Goal: Information Seeking & Learning: Learn about a topic

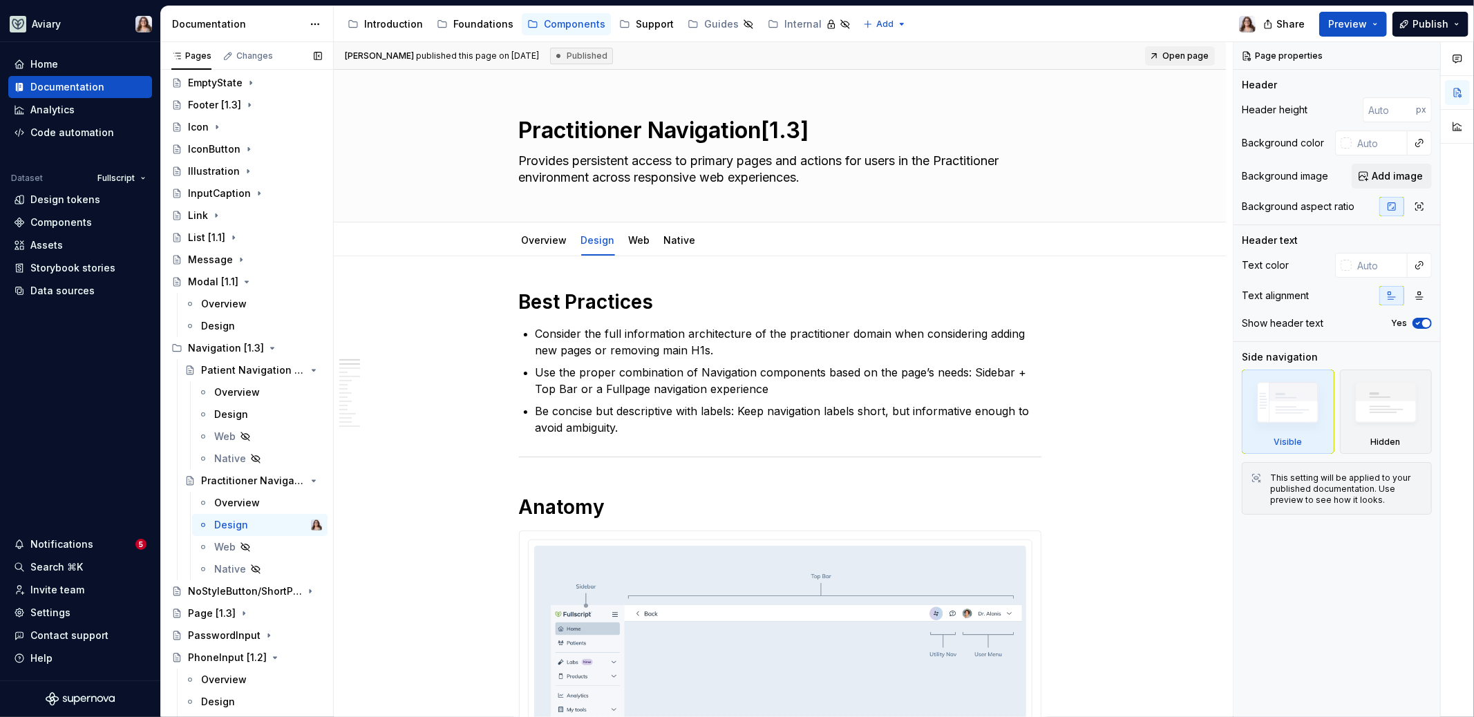
scroll to position [1009, 0]
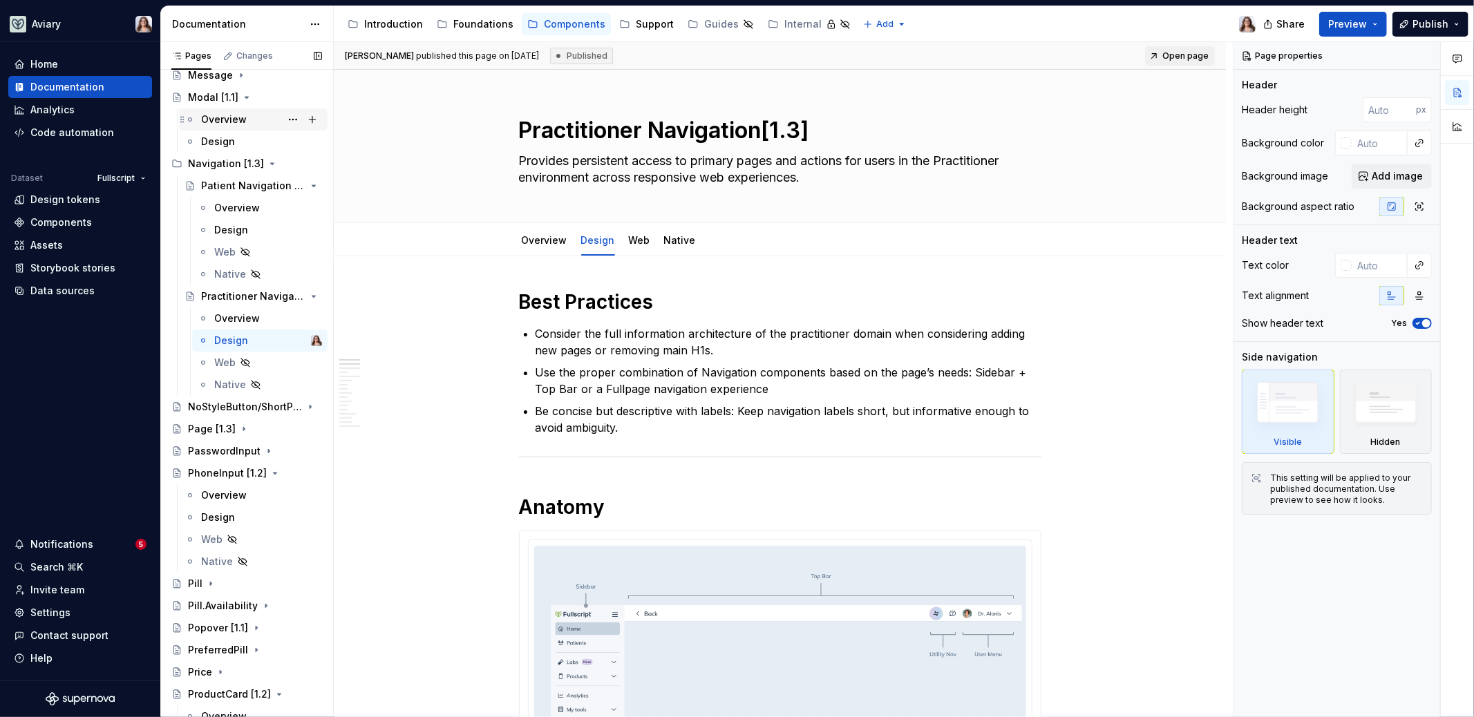
click at [232, 120] on div "Overview" at bounding box center [224, 120] width 46 height 14
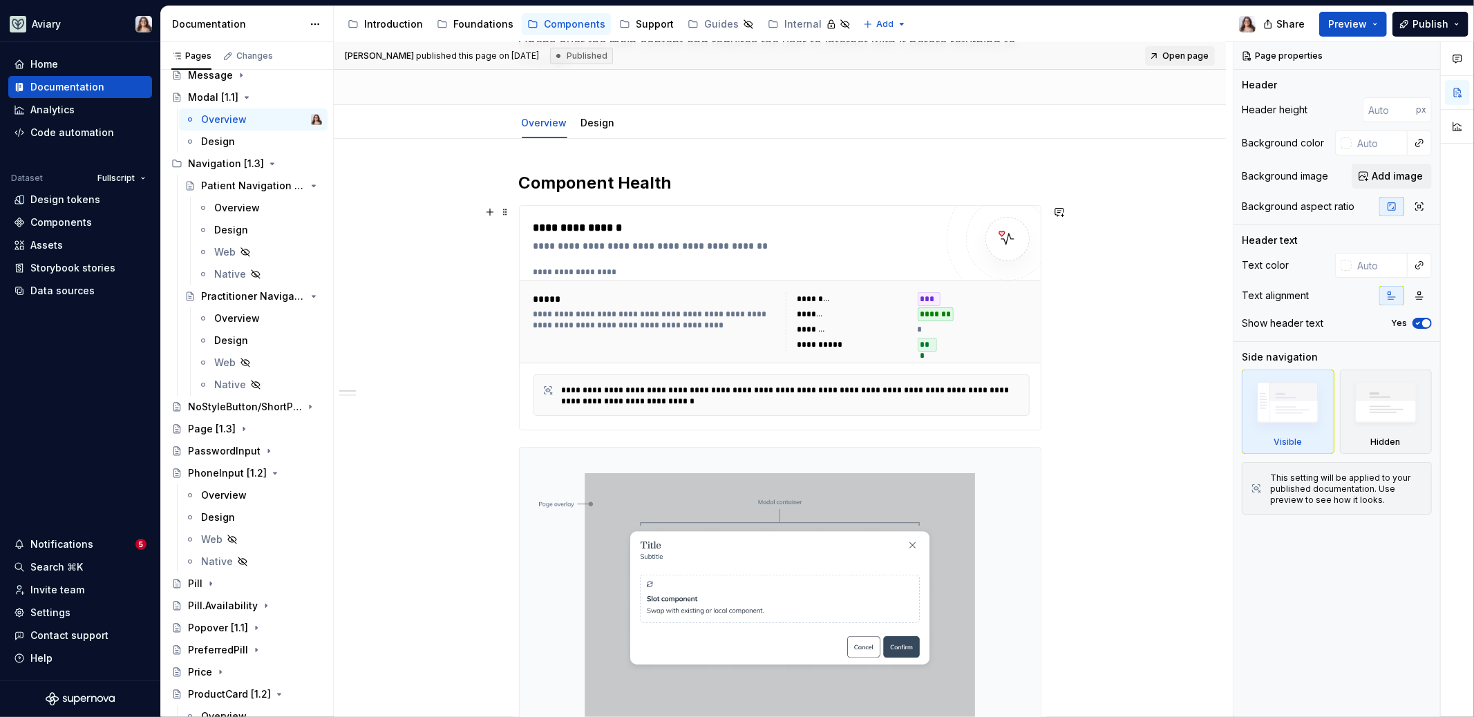
scroll to position [19, 0]
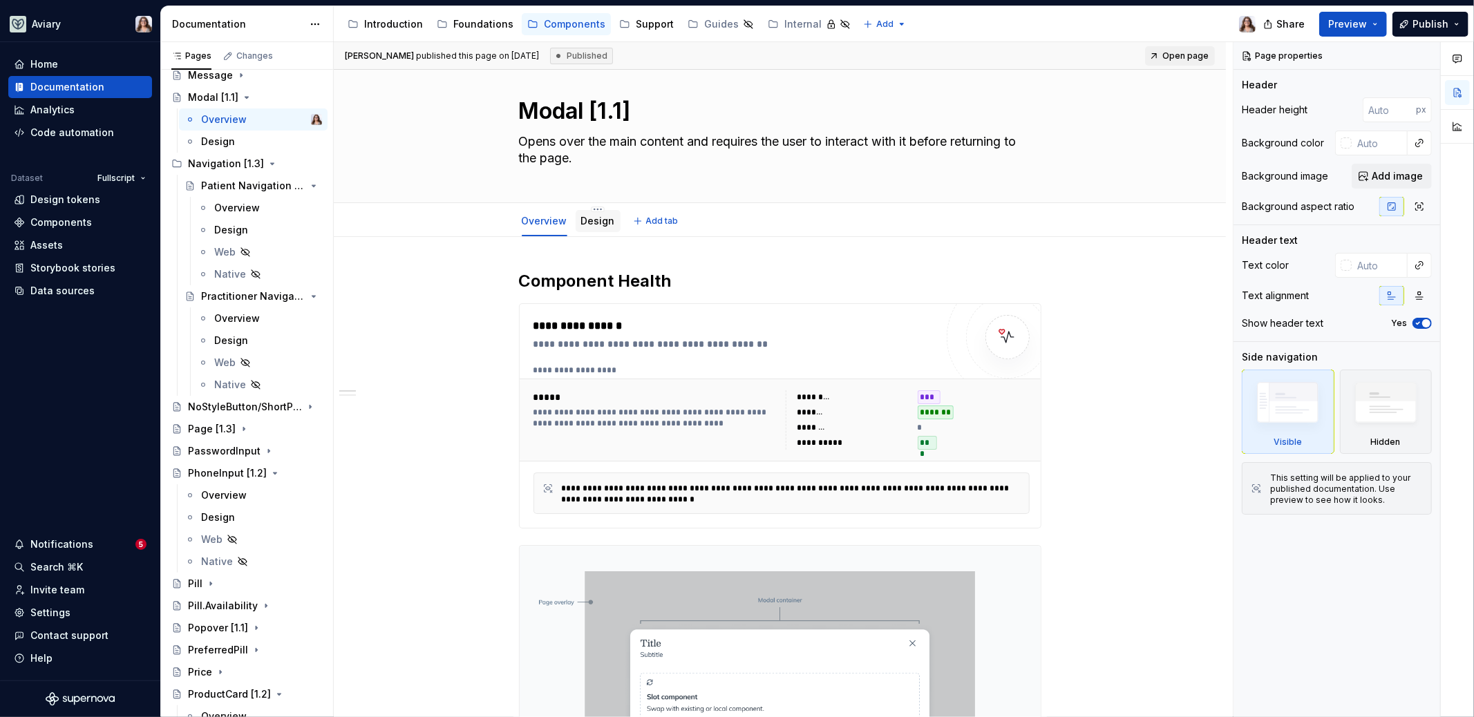
click at [597, 228] on div "Design" at bounding box center [598, 221] width 45 height 22
click at [603, 225] on link "Design" at bounding box center [598, 221] width 34 height 12
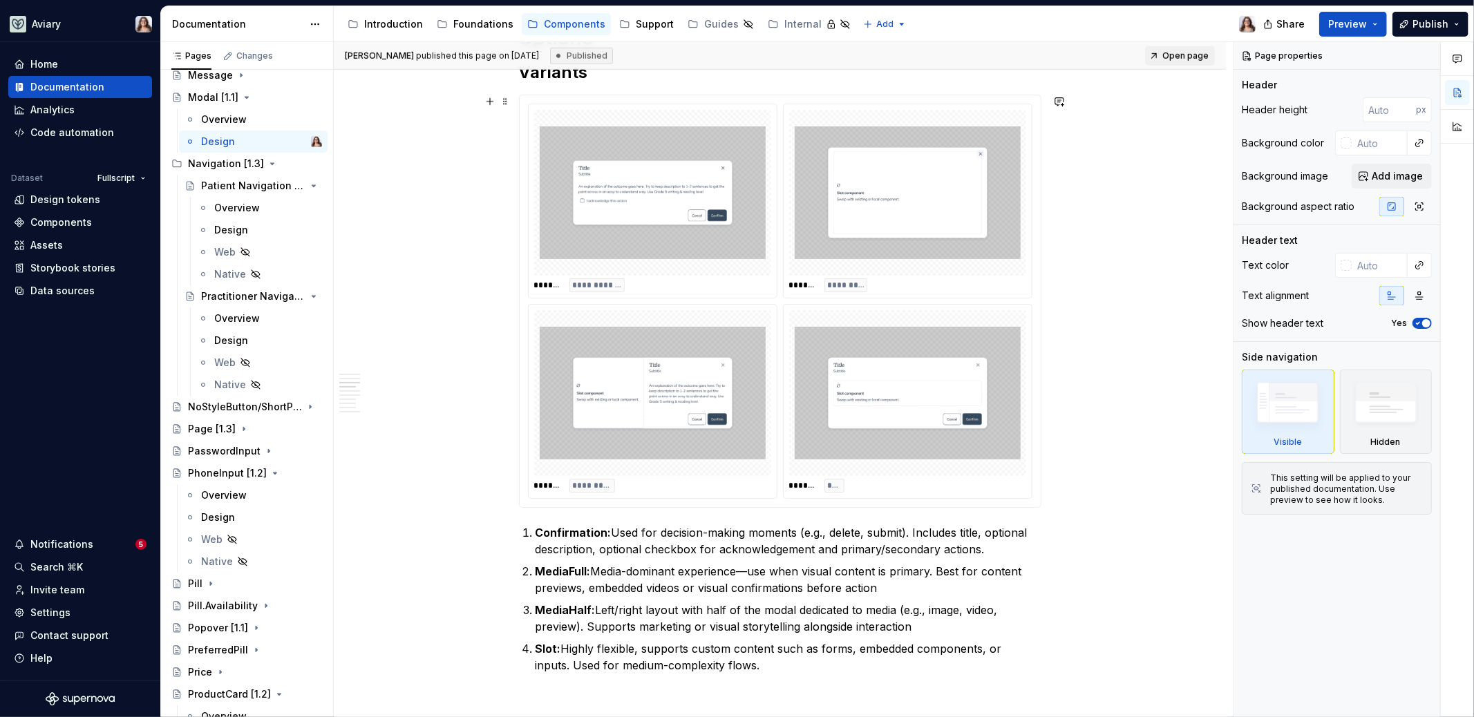
scroll to position [910, 0]
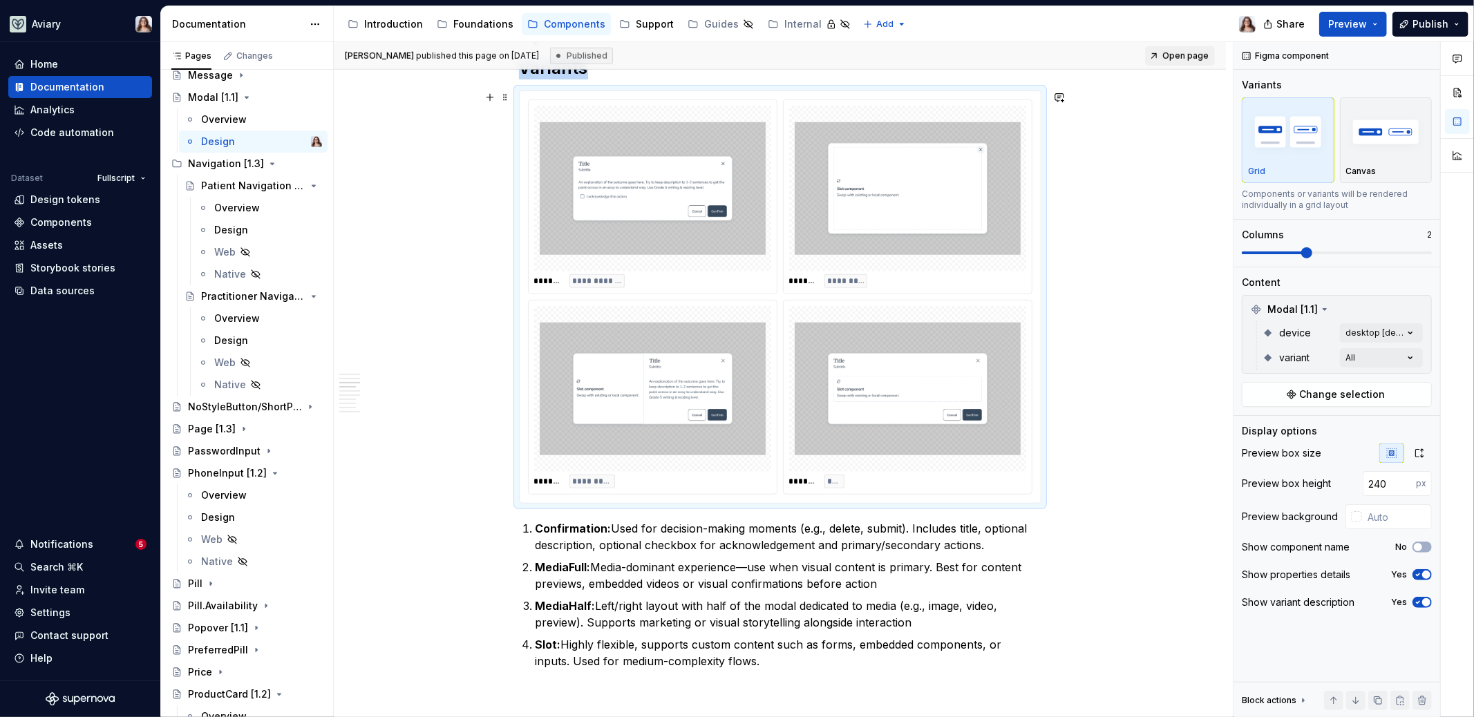
click at [739, 384] on img at bounding box center [653, 389] width 226 height 155
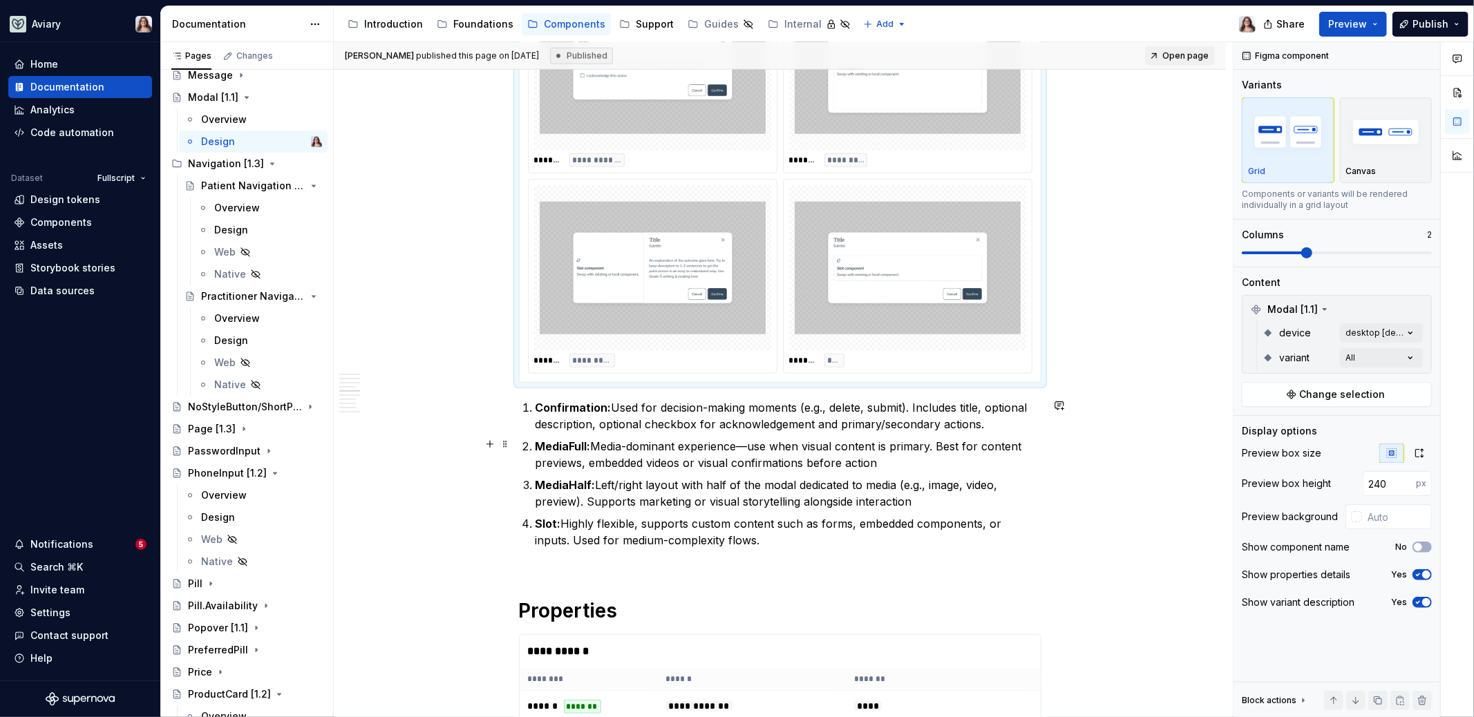
scroll to position [1031, 0]
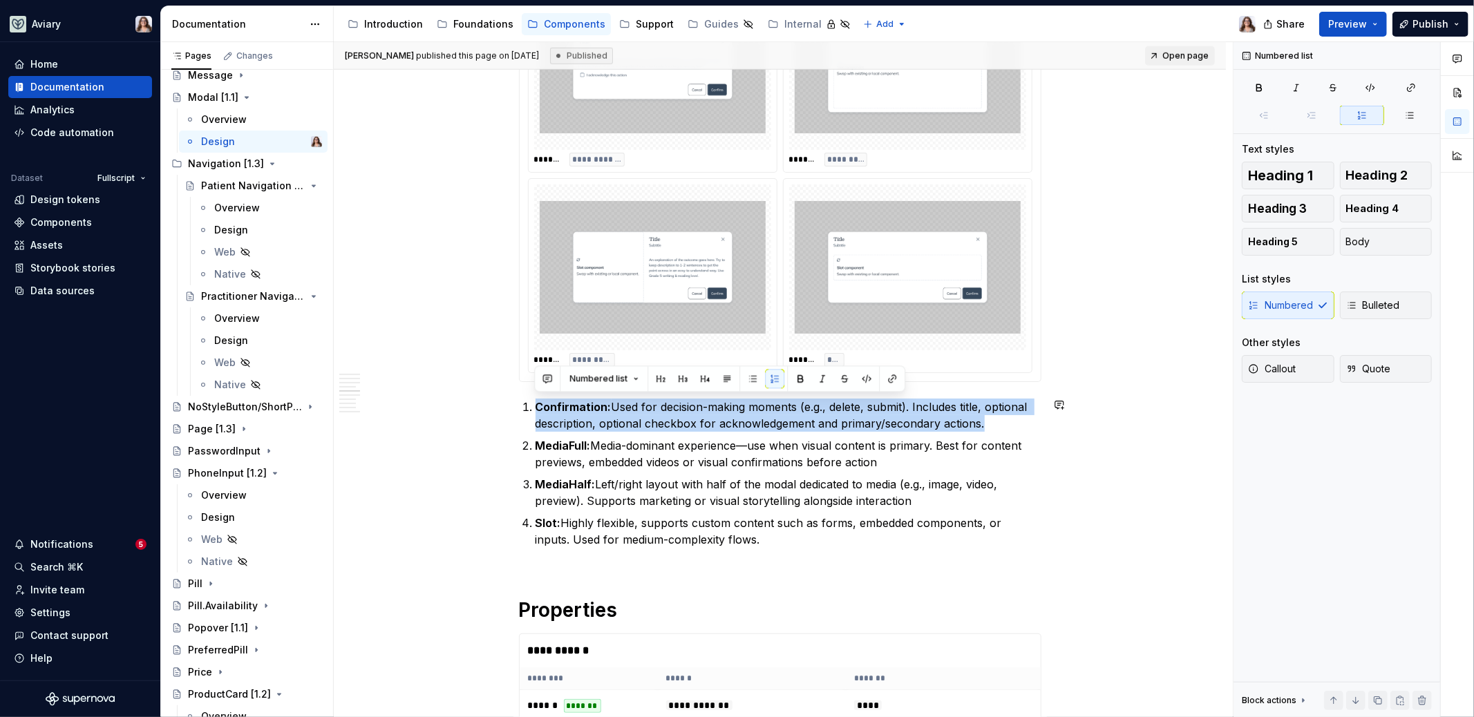
click at [519, 395] on div "**********" at bounding box center [780, 618] width 522 height 2720
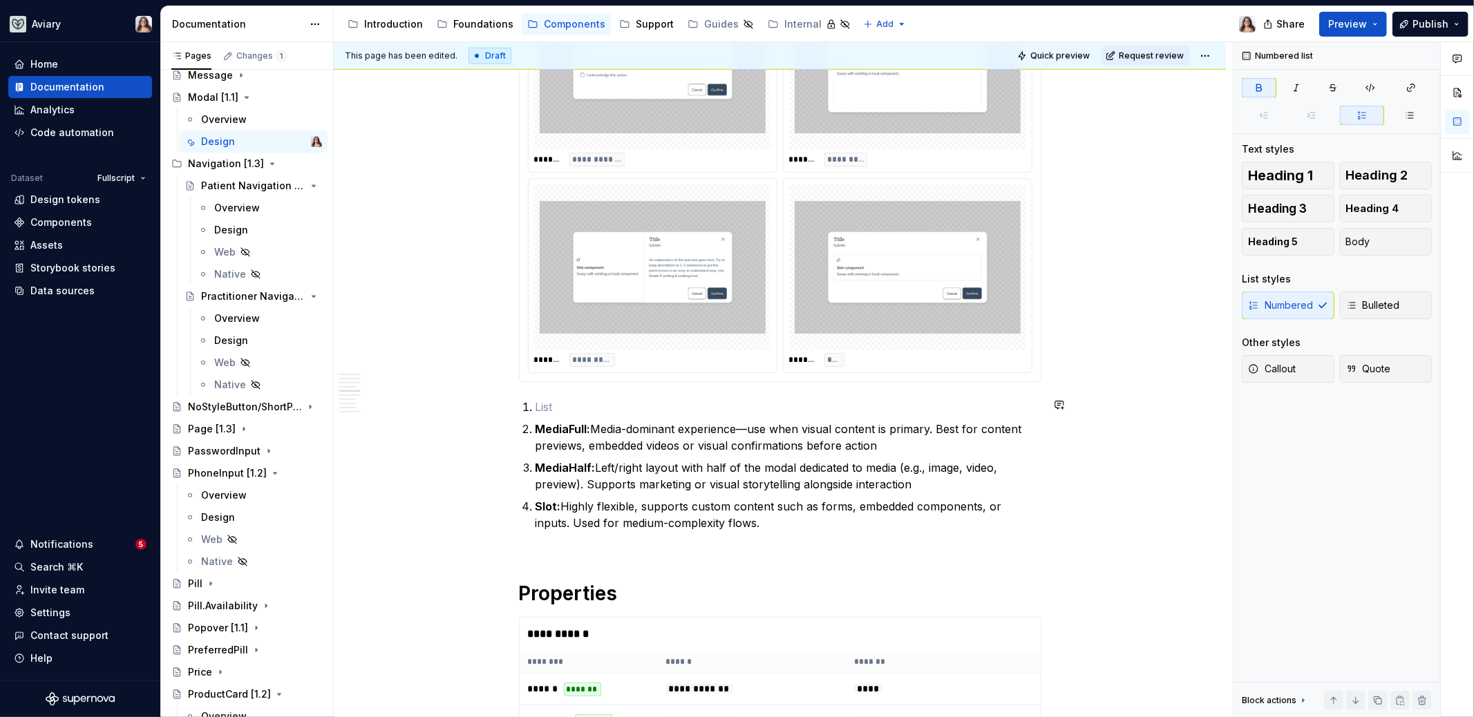
type textarea "*"
click at [540, 409] on p at bounding box center [789, 407] width 506 height 17
click at [540, 406] on p at bounding box center [789, 407] width 506 height 17
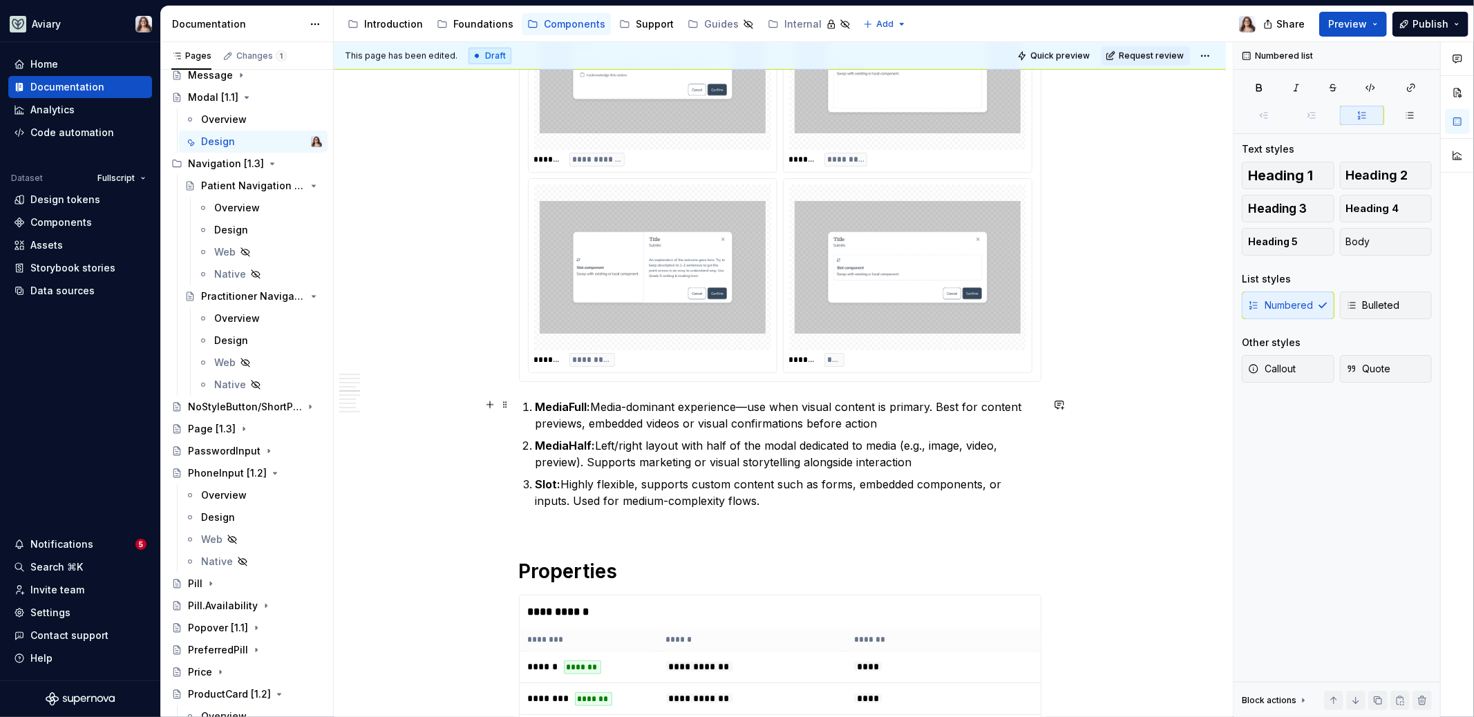
click at [650, 399] on p "MediaFull: Media-dominant experience—use when visual content is primary. Best f…" at bounding box center [789, 415] width 506 height 33
click at [576, 518] on p "Slot: Highly flexible, supports custom content such as forms, embedded componen…" at bounding box center [789, 501] width 506 height 50
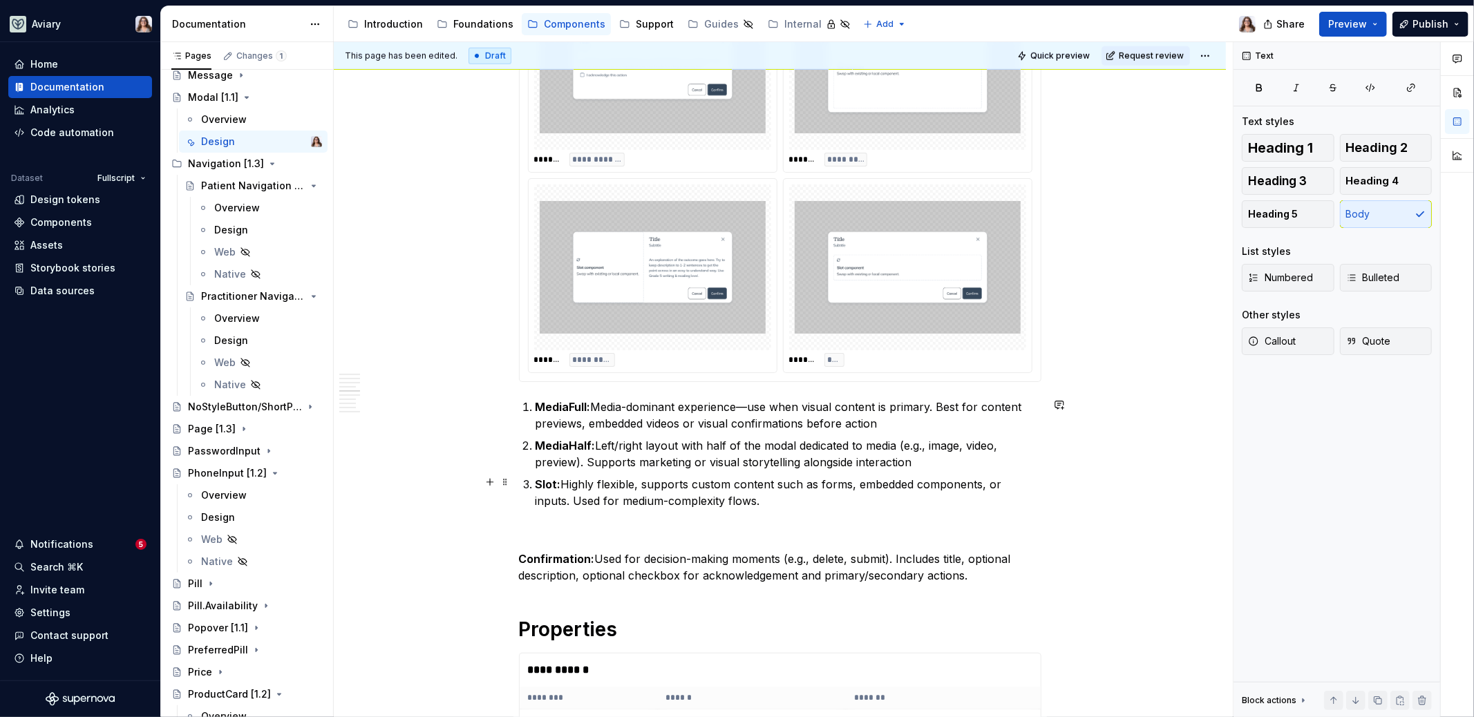
scroll to position [1080, 0]
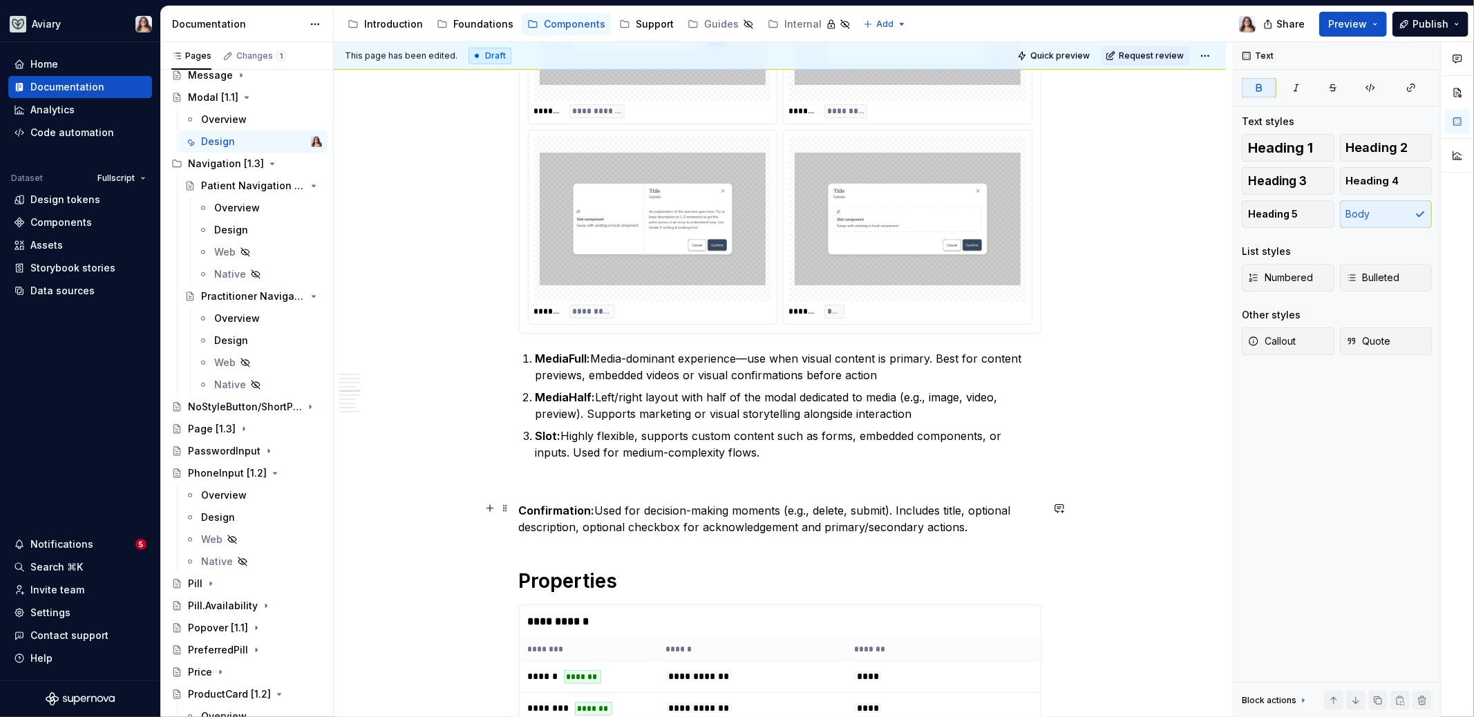
click at [594, 505] on p "Confirmation: Used for decision-making moments (e.g., delete, submit). Includes…" at bounding box center [780, 518] width 522 height 33
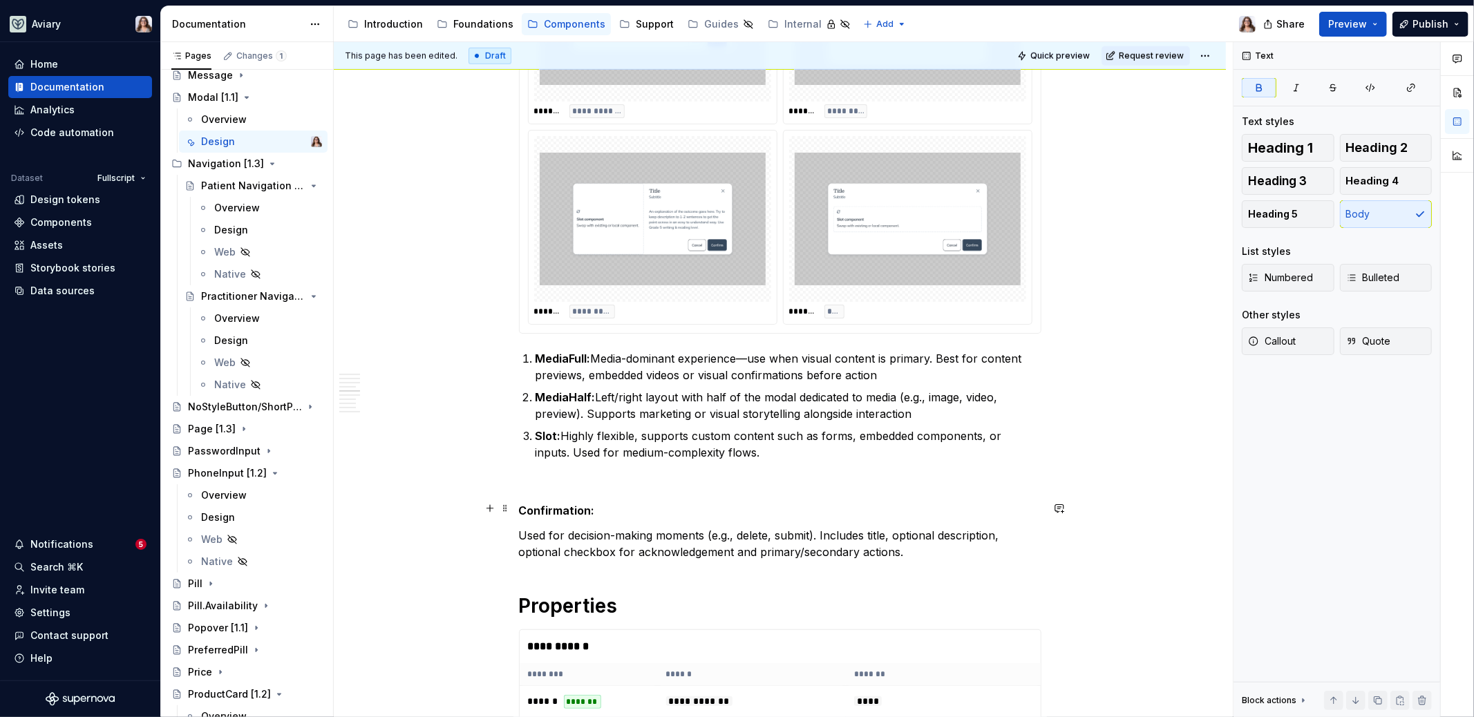
click at [592, 508] on strong "Confirmation:" at bounding box center [557, 511] width 76 height 14
click at [1310, 176] on button "Heading 3" at bounding box center [1288, 181] width 93 height 28
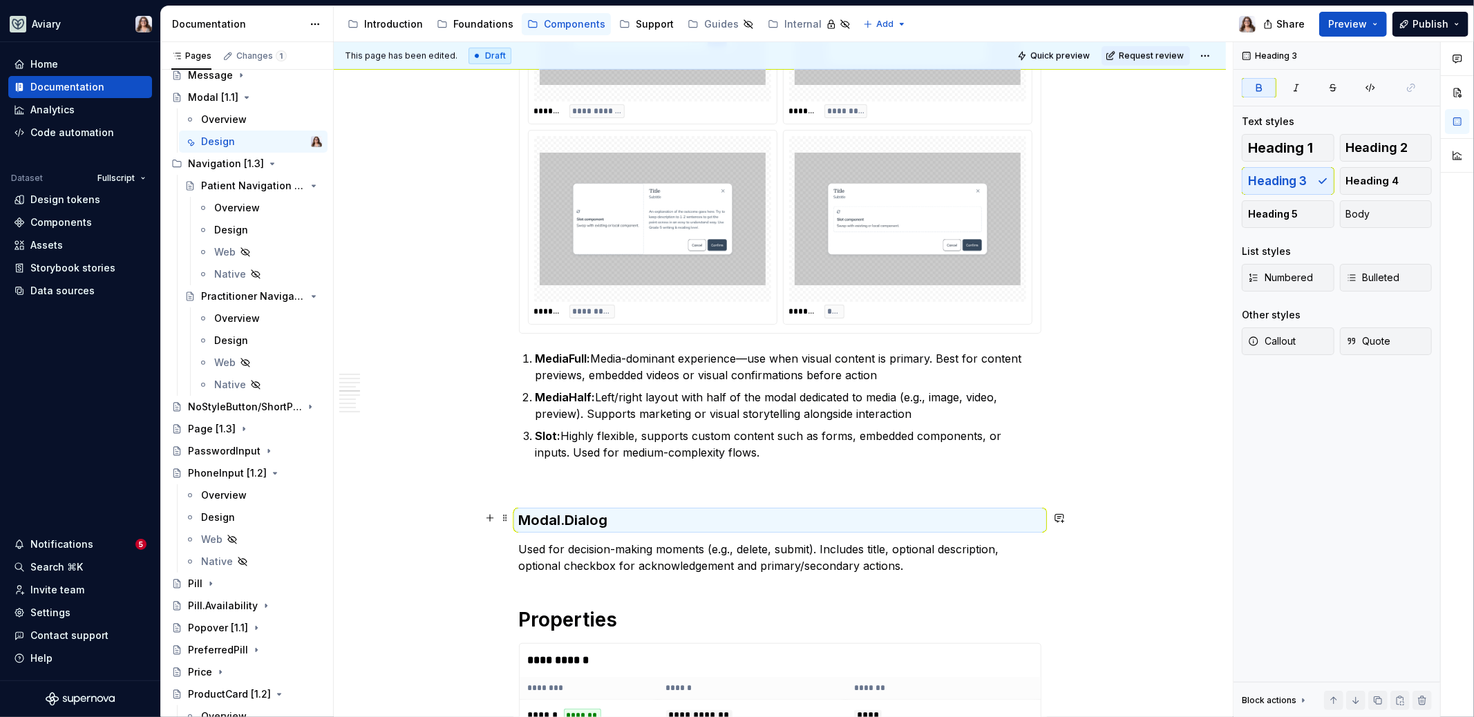
click at [624, 526] on h3 "Modal.Dialog" at bounding box center [780, 520] width 522 height 19
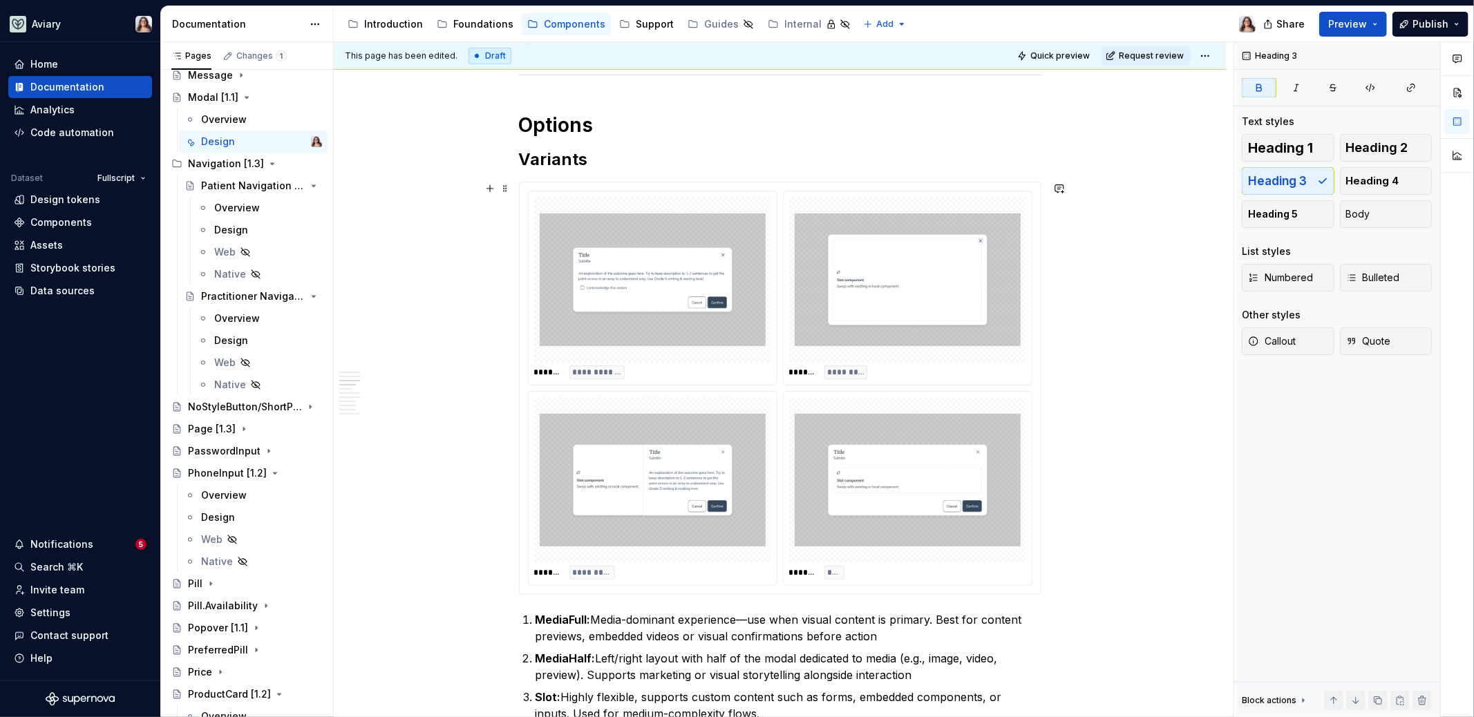
scroll to position [691, 0]
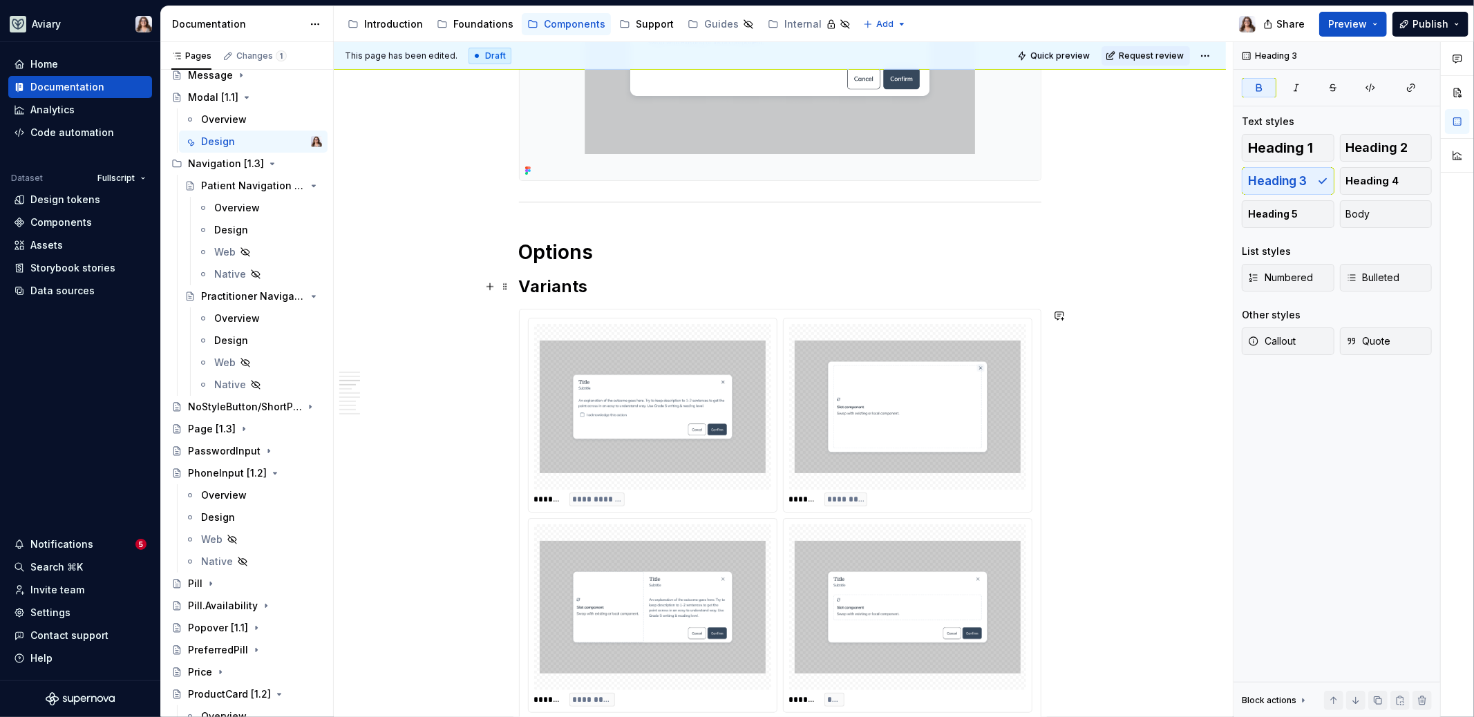
click at [583, 292] on h2 "Variants" at bounding box center [780, 287] width 522 height 22
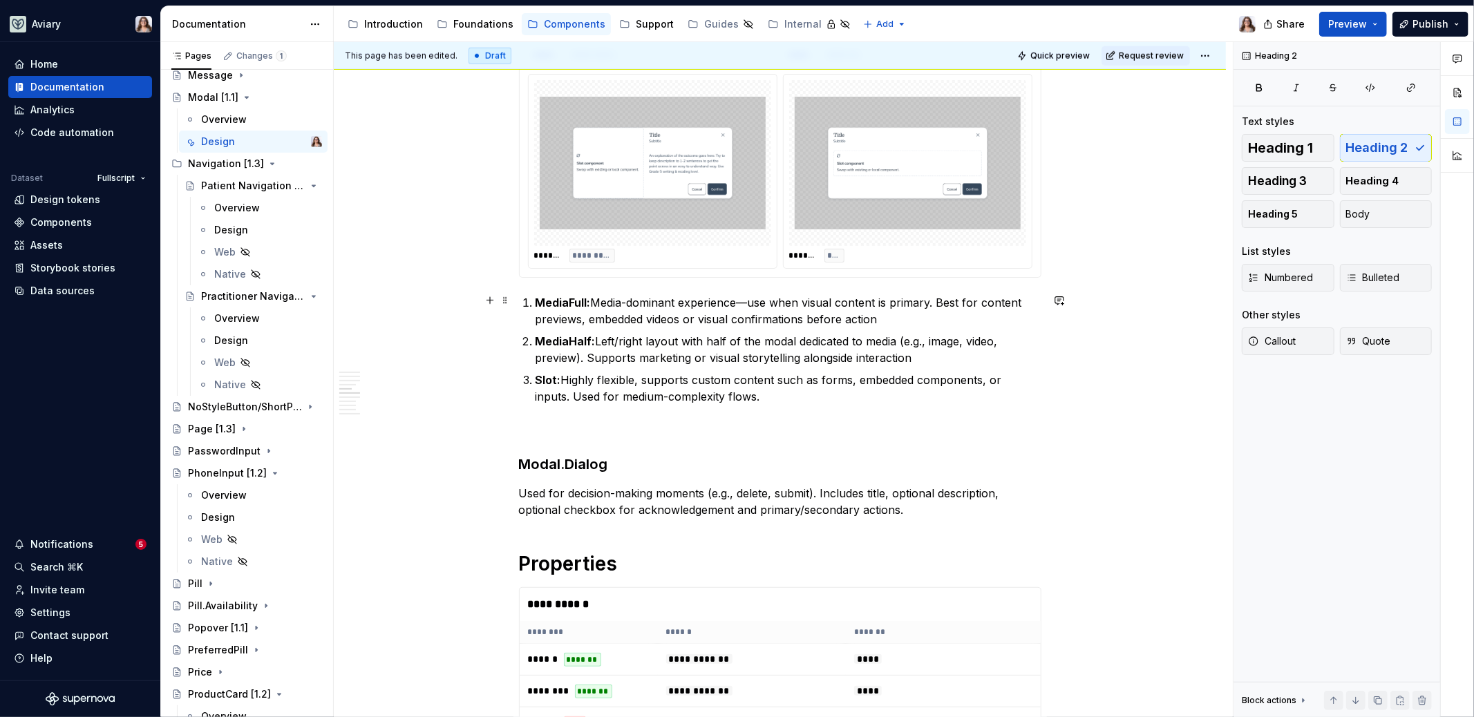
scroll to position [1206, 0]
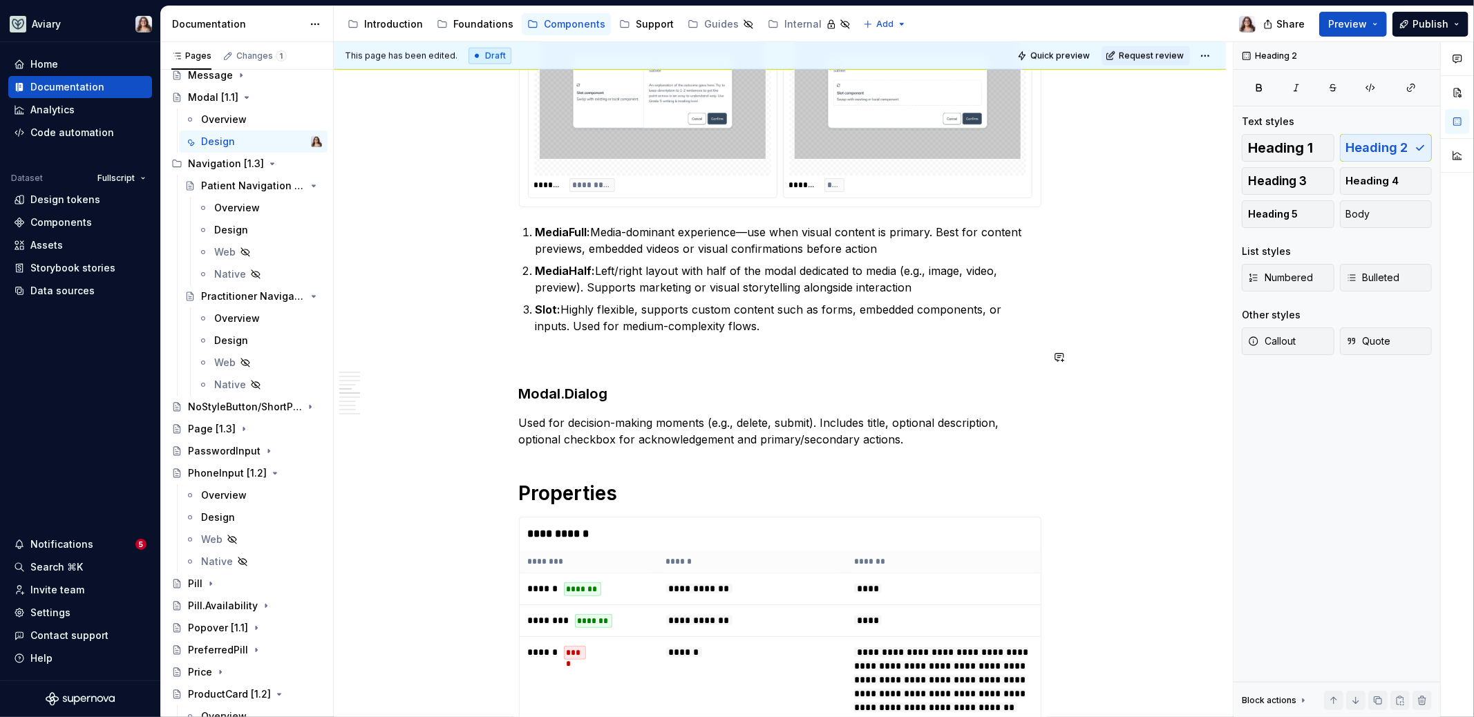
click at [557, 343] on div "**********" at bounding box center [780, 465] width 522 height 2762
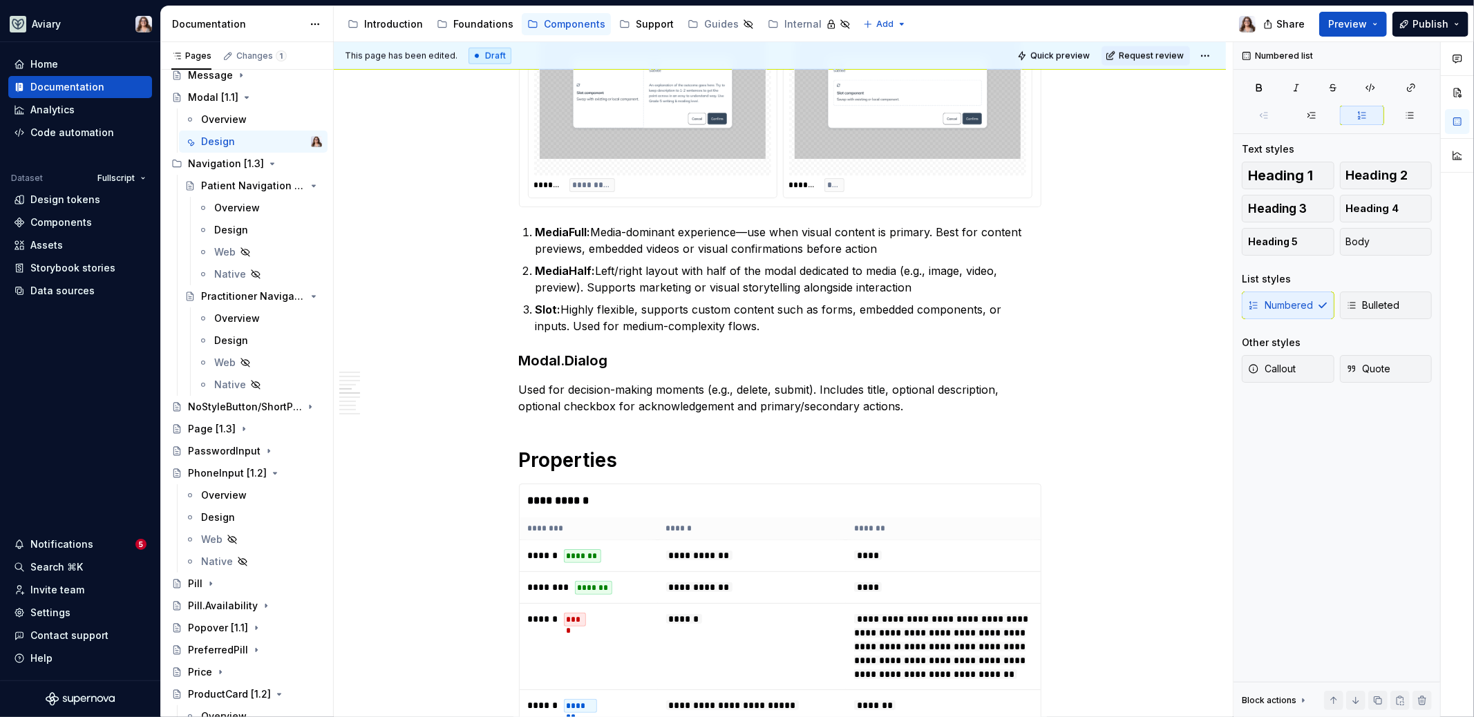
type textarea "*"
